Goal: Task Accomplishment & Management: Manage account settings

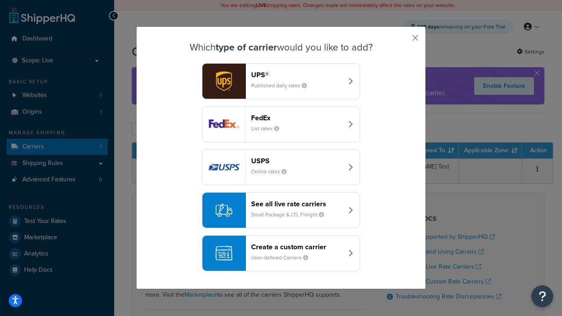
click at [281, 124] on div "FedEx List rates" at bounding box center [297, 124] width 92 height 21
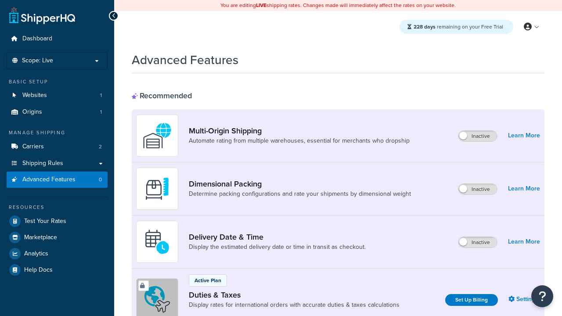
scroll to position [132, 0]
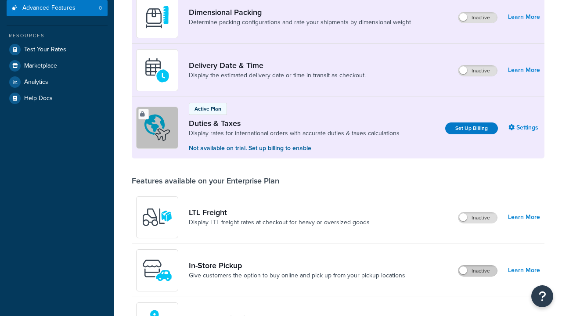
click at [478, 276] on label "Inactive" at bounding box center [477, 271] width 39 height 11
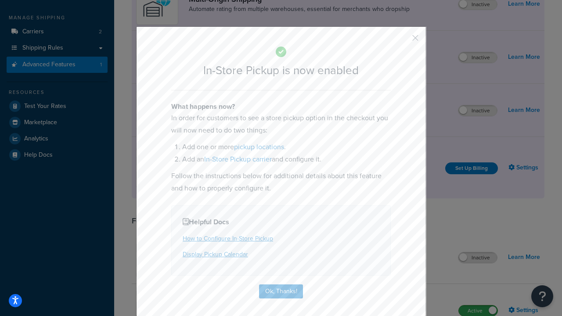
scroll to position [148, 0]
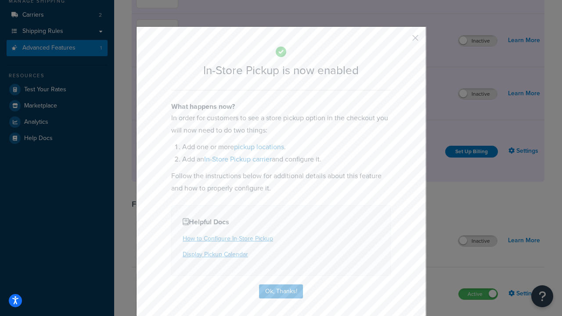
click at [402, 41] on button "button" at bounding box center [402, 41] width 2 height 2
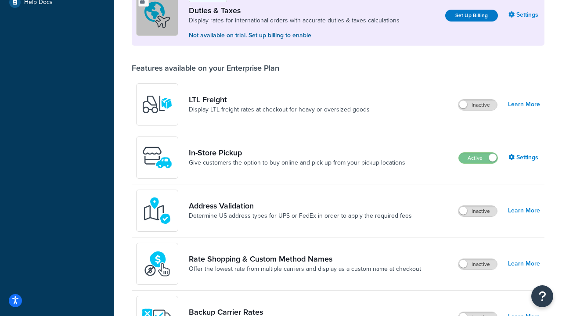
scroll to position [268, 0]
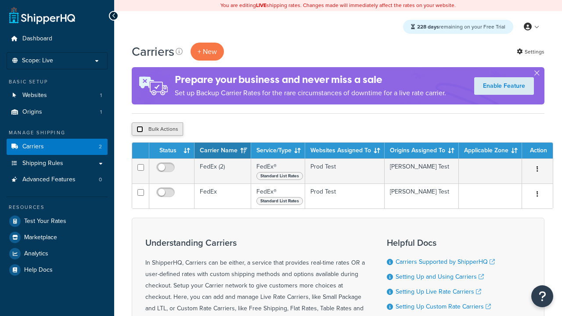
click at [140, 130] on input "checkbox" at bounding box center [140, 129] width 7 height 7
checkbox input "true"
click at [236, 130] on button "Delete" at bounding box center [234, 129] width 30 height 13
